Goal: Check status

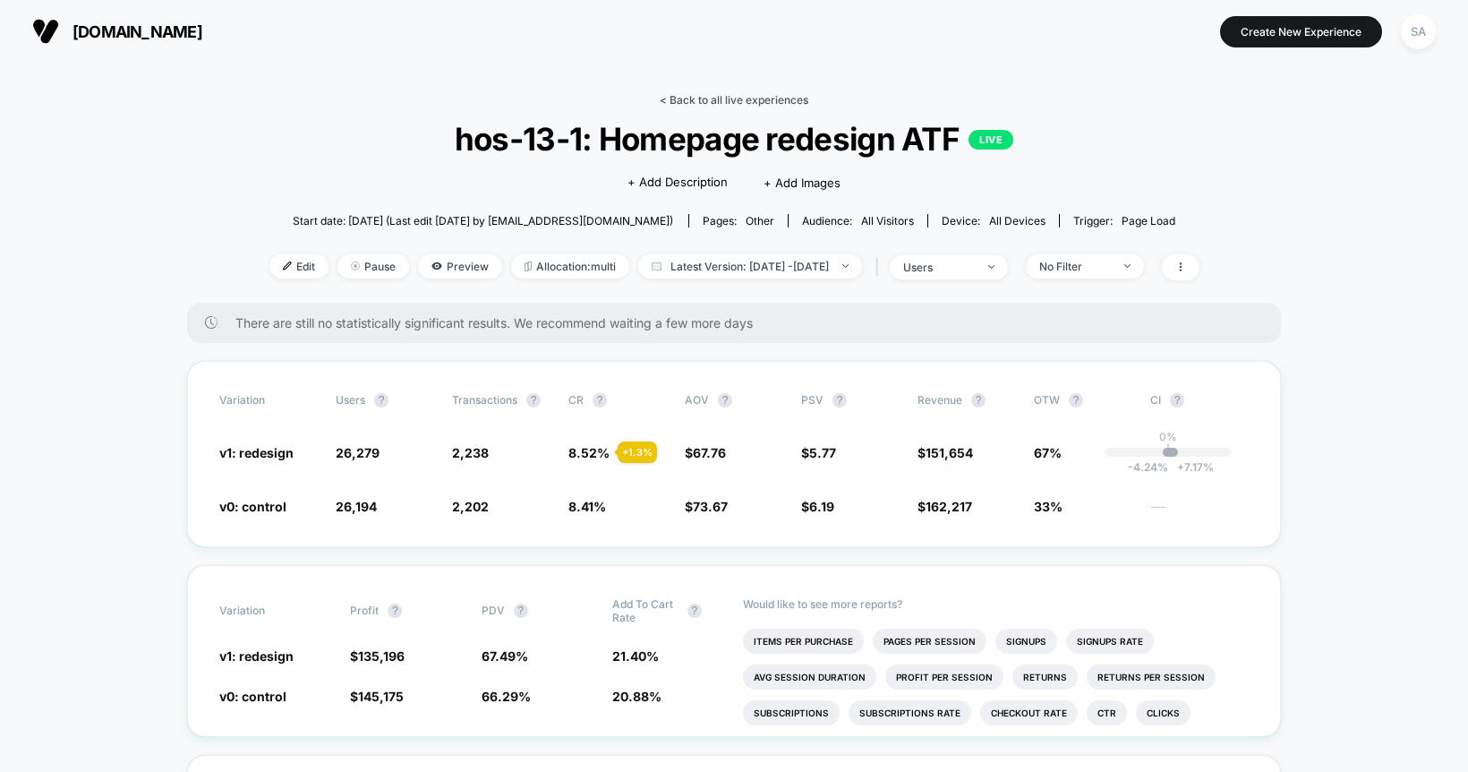
click at [736, 98] on link "< Back to all live experiences" at bounding box center [734, 99] width 149 height 13
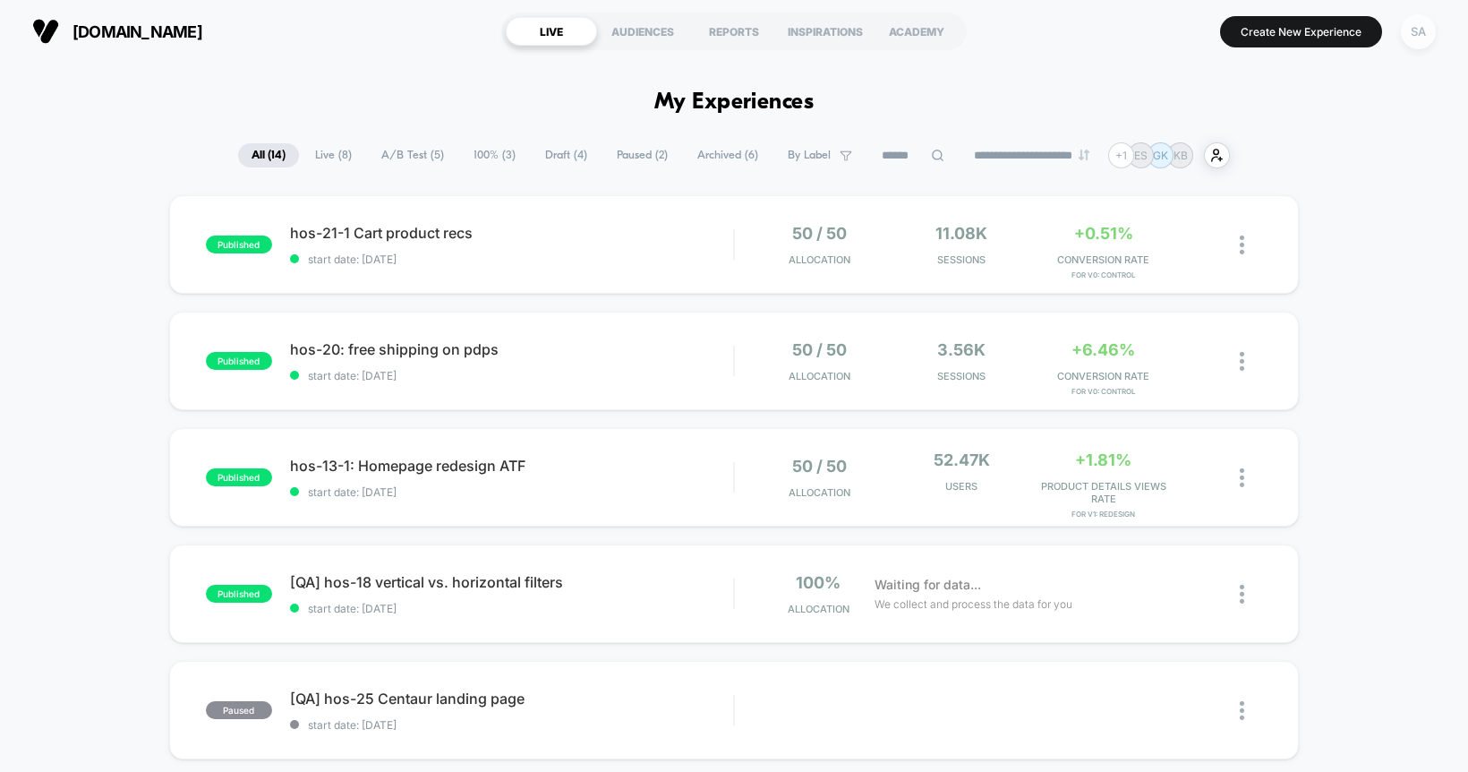
click at [1419, 37] on div "SA" at bounding box center [1418, 31] width 35 height 35
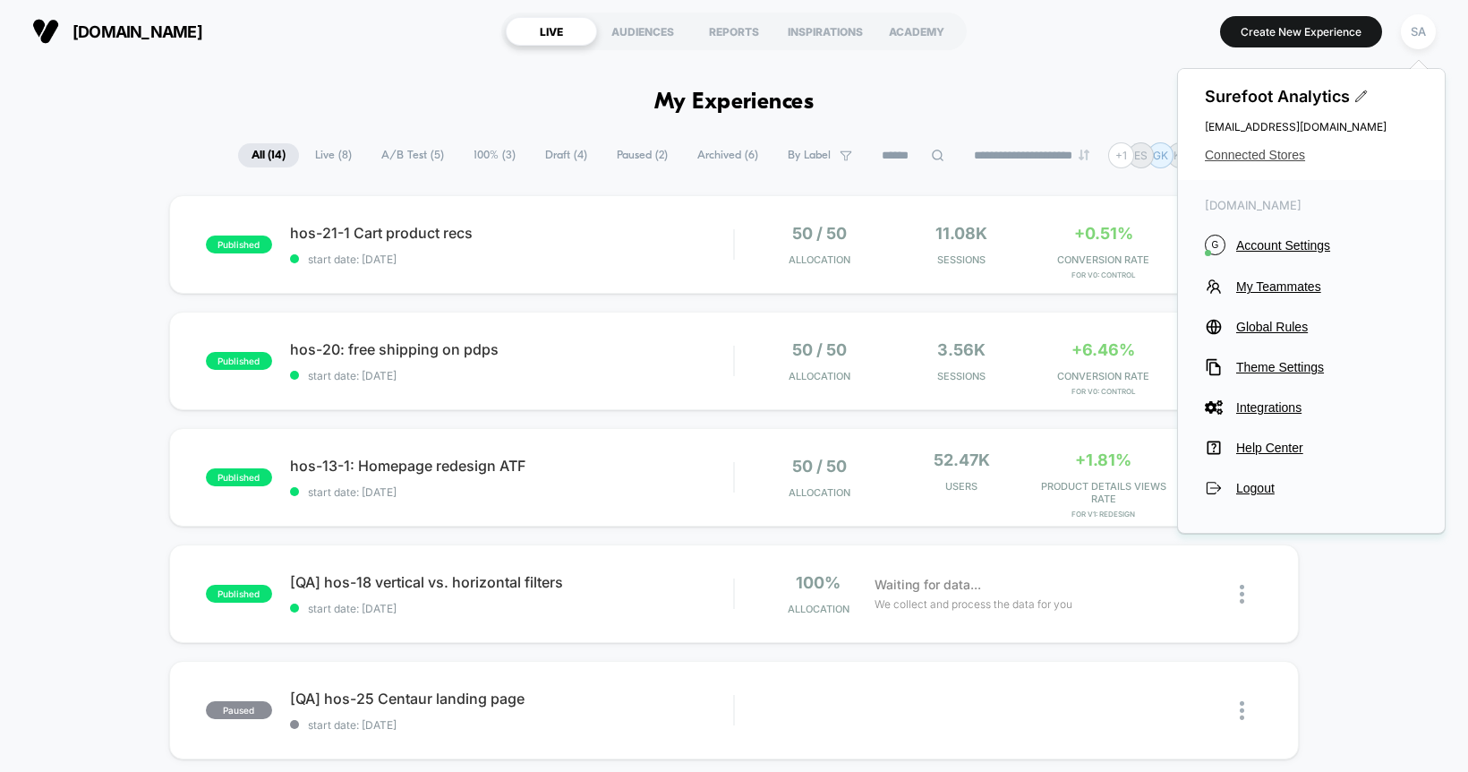
click at [1272, 149] on span "Connected Stores" at bounding box center [1311, 155] width 213 height 14
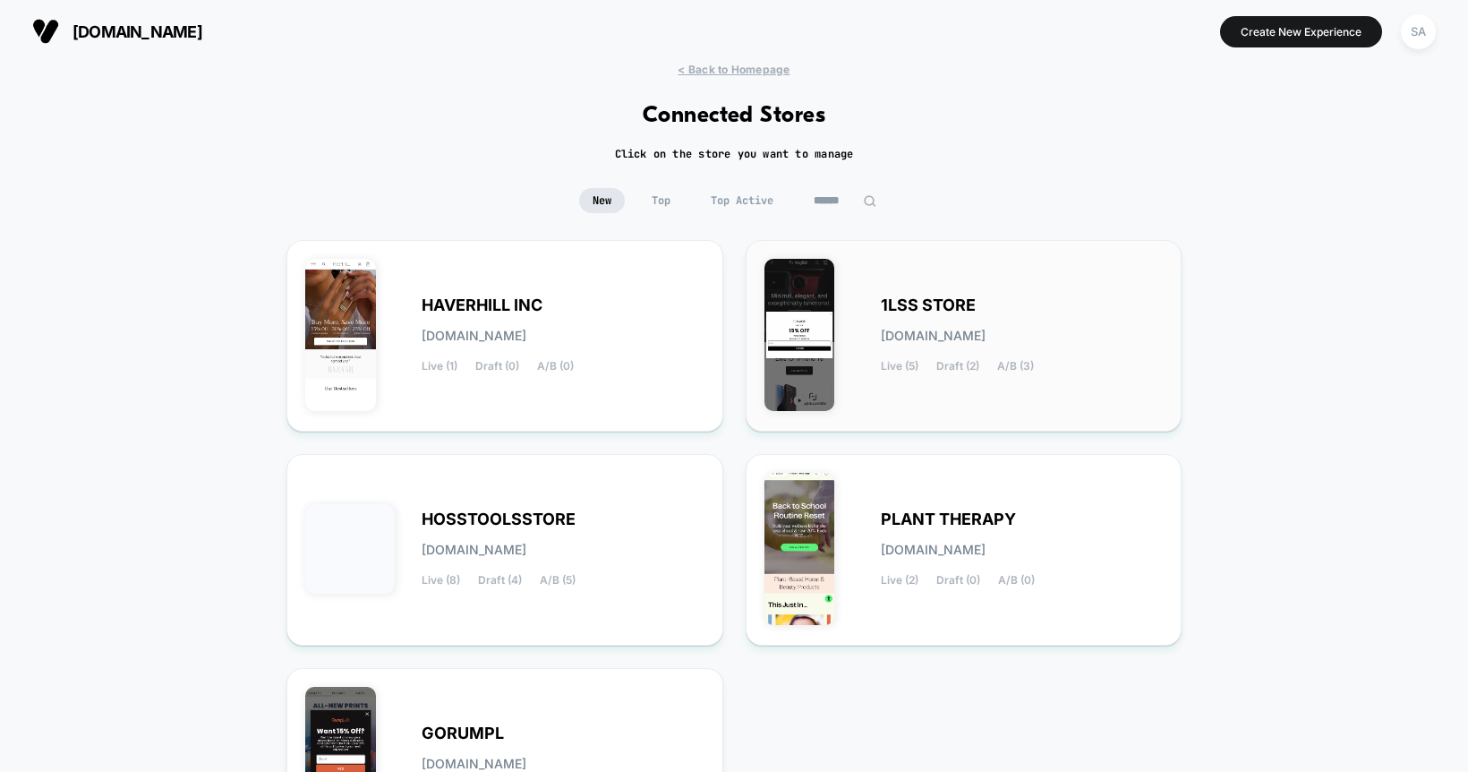
click at [918, 270] on div "1LSS STORE [DOMAIN_NAME] Live (5) Draft (2) A/B (3)" at bounding box center [963, 336] width 399 height 154
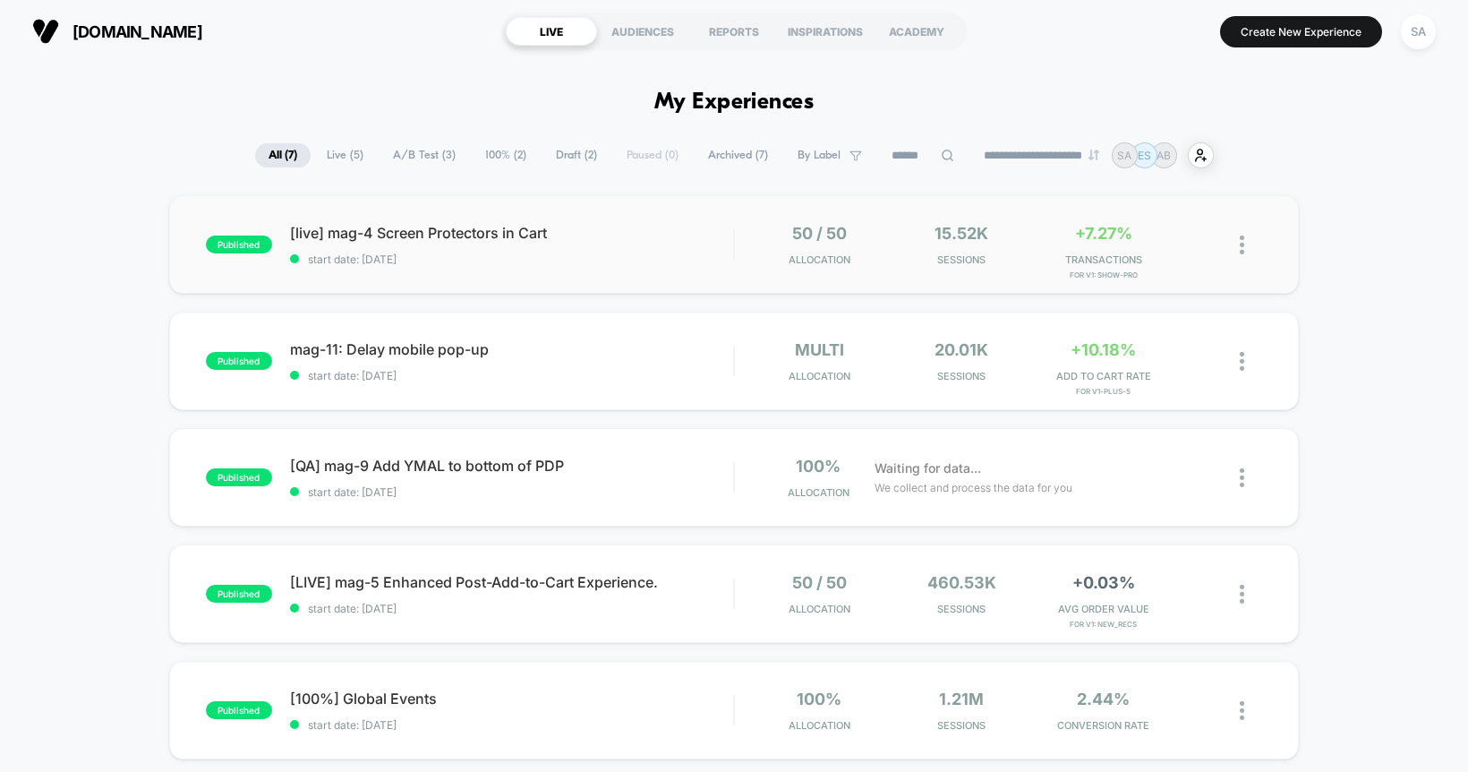
click at [482, 259] on span "start date: [DATE]" at bounding box center [512, 258] width 444 height 13
